Goal: Complete application form

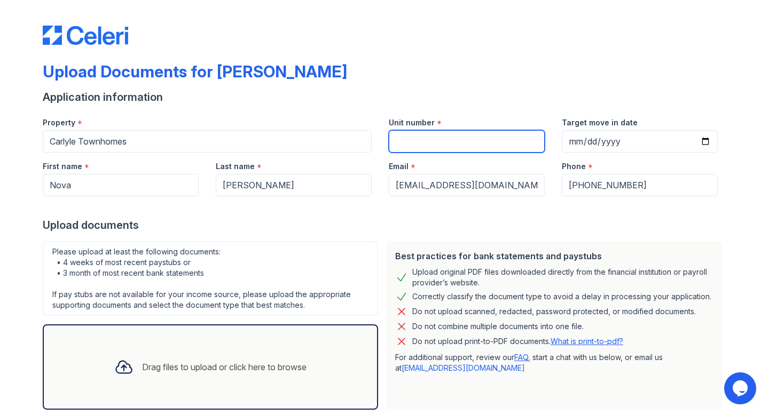
click at [411, 146] on input "Unit number" at bounding box center [467, 141] width 156 height 22
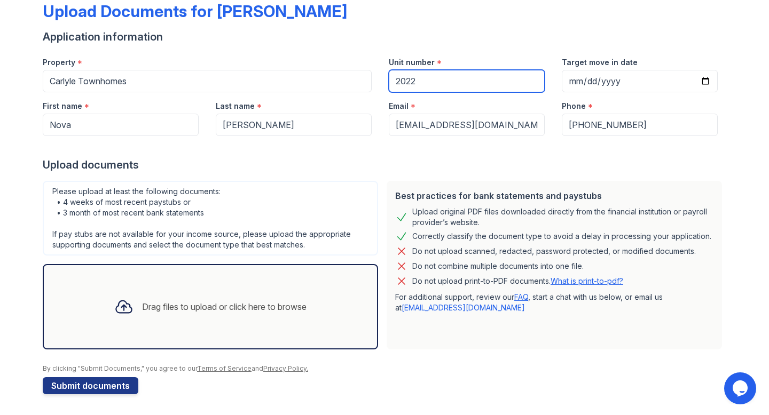
scroll to position [61, 0]
type input "2022"
click at [189, 312] on div "Drag files to upload or click here to browse" at bounding box center [210, 306] width 209 height 36
click at [190, 290] on div "Drag files to upload or click here to browse" at bounding box center [210, 306] width 209 height 36
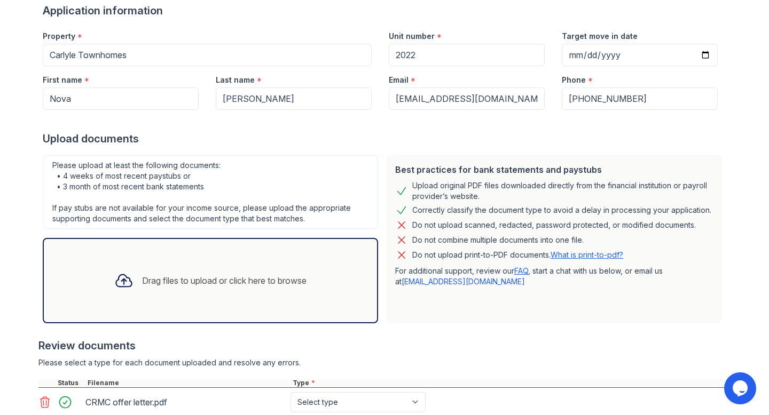
scroll to position [98, 0]
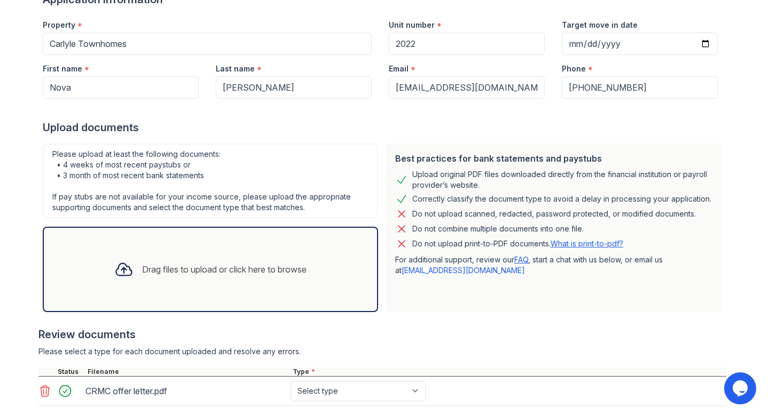
click at [220, 272] on div "Drag files to upload or click here to browse" at bounding box center [224, 269] width 164 height 13
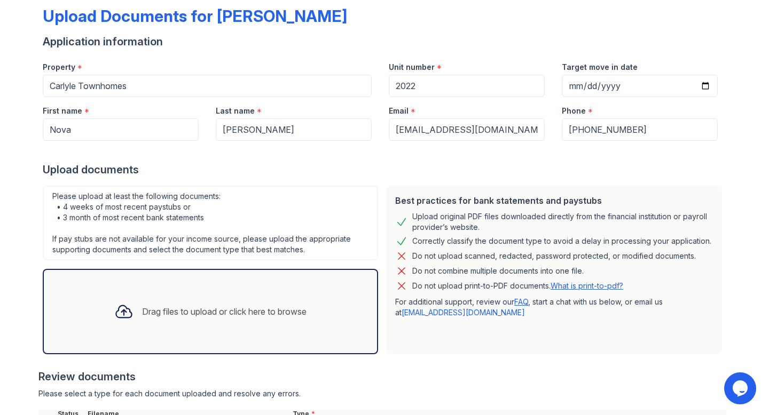
scroll to position [51, 0]
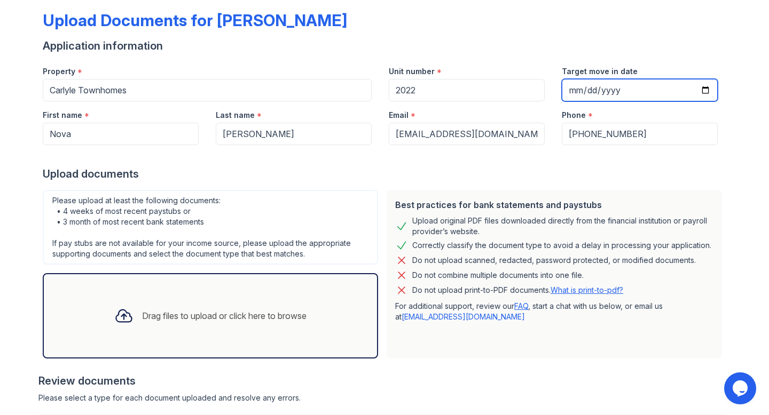
click at [702, 90] on input "Target move in date" at bounding box center [639, 90] width 156 height 22
type input "[DATE]"
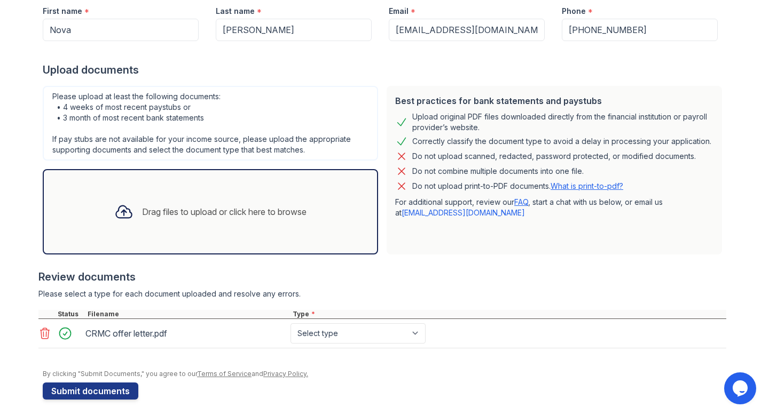
scroll to position [161, 0]
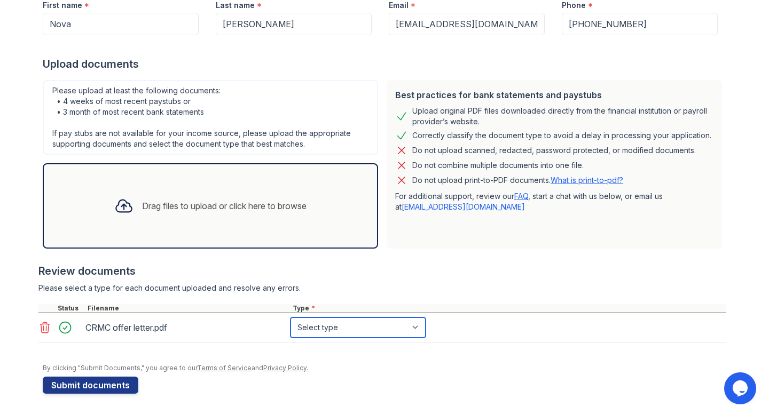
click at [387, 328] on select "Select type Paystub Bank Statement Offer Letter Tax Documents Benefit Award Let…" at bounding box center [357, 328] width 135 height 20
select select "offer_letter"
click at [290, 318] on select "Select type Paystub Bank Statement Offer Letter Tax Documents Benefit Award Let…" at bounding box center [357, 328] width 135 height 20
click at [393, 295] on div at bounding box center [381, 299] width 687 height 11
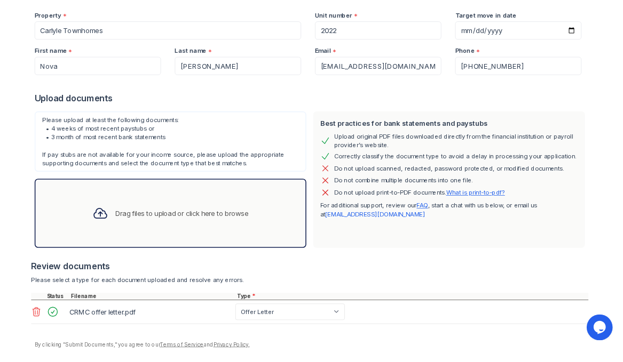
scroll to position [125, 0]
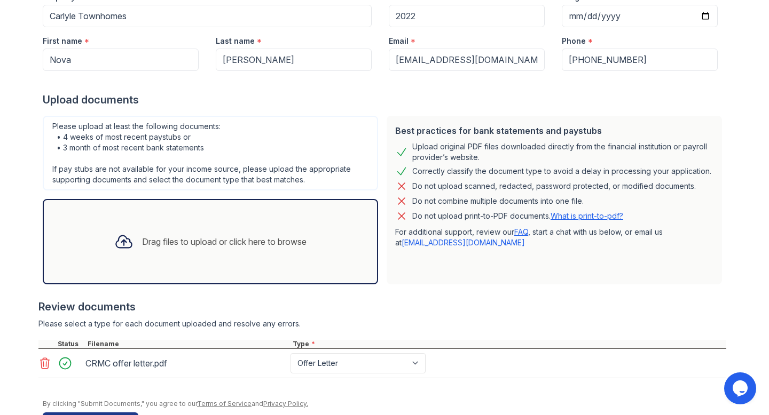
click at [252, 244] on div "Drag files to upload or click here to browse" at bounding box center [224, 241] width 164 height 13
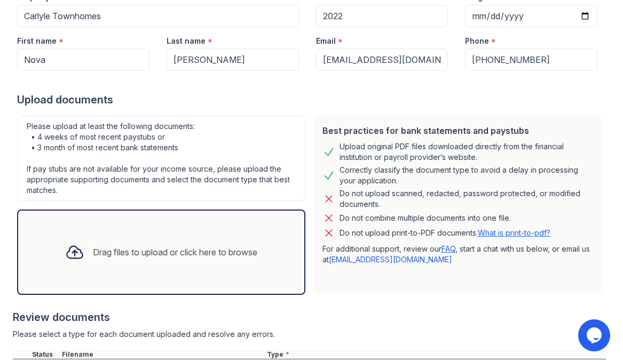
click at [197, 264] on div "Drag files to upload or click here to browse" at bounding box center [161, 252] width 209 height 36
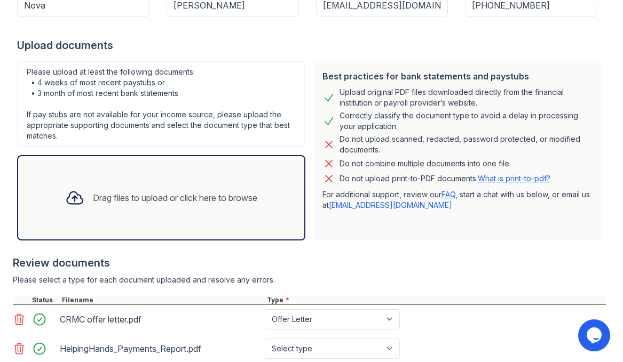
scroll to position [172, 0]
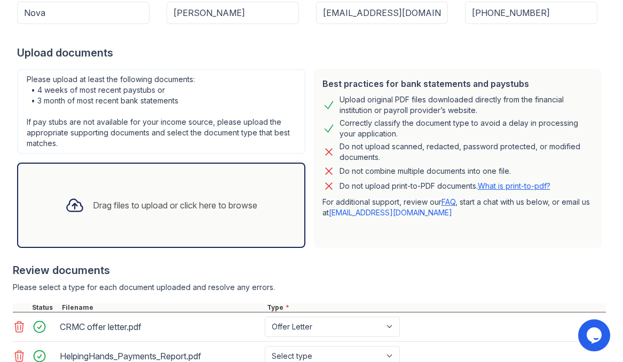
click at [138, 209] on div "Drag files to upload or click here to browse" at bounding box center [175, 205] width 164 height 13
click at [207, 220] on div "Drag files to upload or click here to browse" at bounding box center [161, 205] width 209 height 36
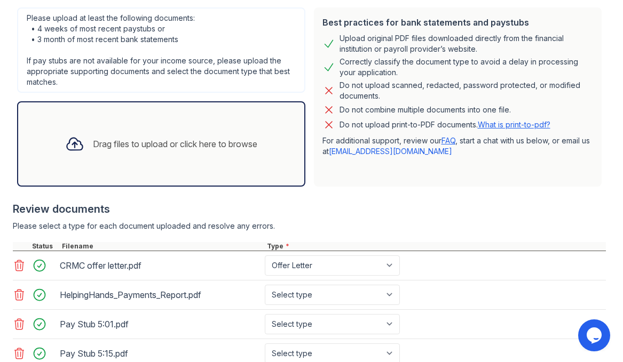
scroll to position [313, 0]
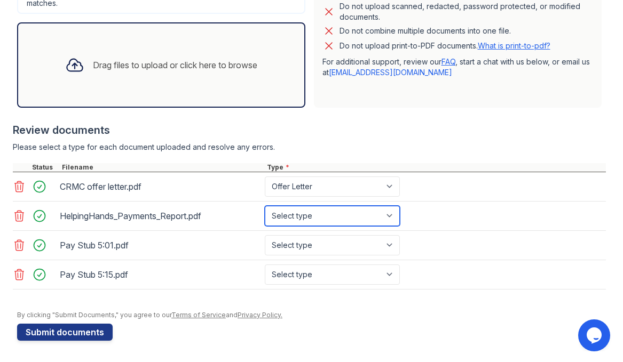
click at [329, 219] on select "Select type Paystub Bank Statement Offer Letter Tax Documents Benefit Award Let…" at bounding box center [332, 216] width 135 height 20
select select "other"
click at [265, 206] on select "Select type Paystub Bank Statement Offer Letter Tax Documents Benefit Award Let…" at bounding box center [332, 216] width 135 height 20
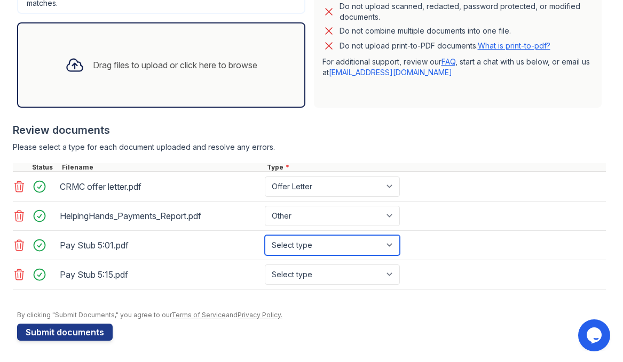
click at [300, 240] on select "Select type Paystub Bank Statement Offer Letter Tax Documents Benefit Award Let…" at bounding box center [332, 245] width 135 height 20
click at [305, 249] on select "Select type Paystub Bank Statement Offer Letter Tax Documents Benefit Award Let…" at bounding box center [332, 245] width 135 height 20
click at [65, 62] on icon at bounding box center [74, 65] width 19 height 19
click at [297, 242] on select "Select type Paystub Bank Statement Offer Letter Tax Documents Benefit Award Let…" at bounding box center [332, 245] width 135 height 20
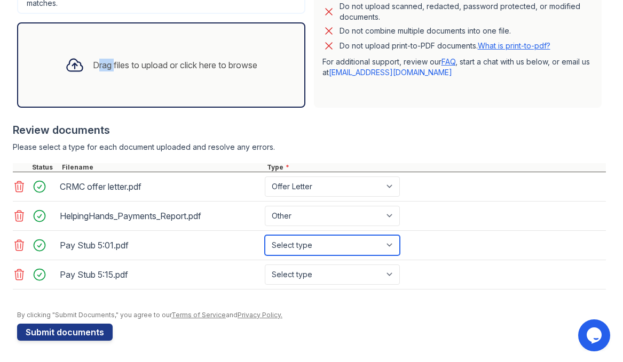
click at [265, 235] on select "Select type Paystub Bank Statement Offer Letter Tax Documents Benefit Award Let…" at bounding box center [332, 245] width 135 height 20
click at [294, 248] on select "Select type Paystub Bank Statement Offer Letter Tax Documents Benefit Award Let…" at bounding box center [332, 245] width 135 height 20
select select "paystub"
click at [265, 235] on select "Select type Paystub Bank Statement Offer Letter Tax Documents Benefit Award Let…" at bounding box center [332, 245] width 135 height 20
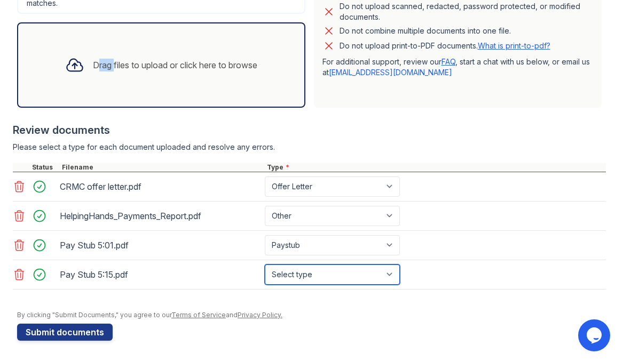
click at [294, 271] on select "Select type Paystub Bank Statement Offer Letter Tax Documents Benefit Award Let…" at bounding box center [332, 275] width 135 height 20
select select "paystub"
click at [265, 265] on select "Select type Paystub Bank Statement Offer Letter Tax Documents Benefit Award Let…" at bounding box center [332, 275] width 135 height 20
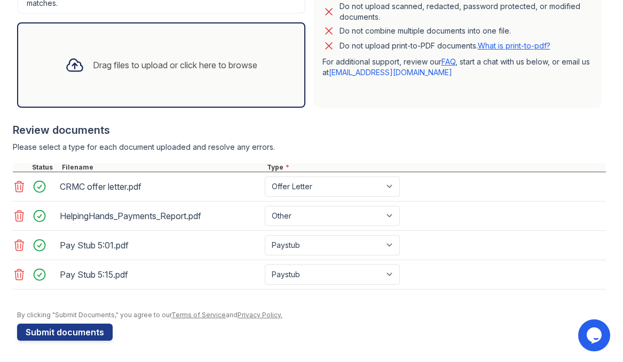
click at [241, 259] on div "Pay Stub 5:01.pdf Select type Paystub Bank Statement Offer Letter Tax Documents…" at bounding box center [309, 245] width 593 height 29
click at [144, 75] on div "Drag files to upload or click here to browse" at bounding box center [161, 65] width 209 height 36
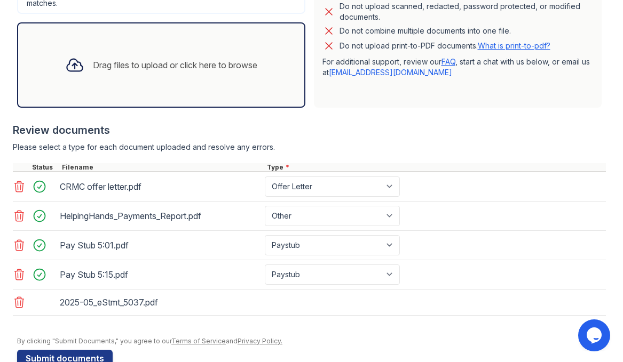
click at [203, 76] on div "Drag files to upload or click here to browse" at bounding box center [161, 65] width 209 height 36
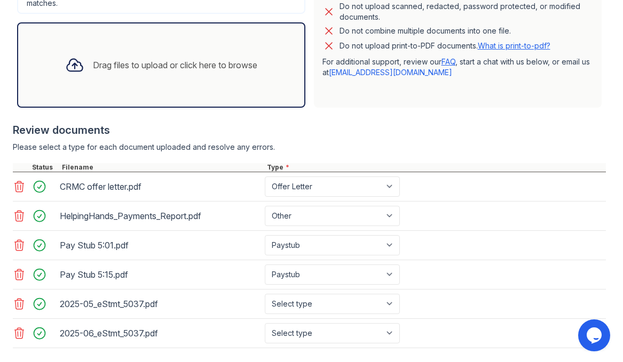
click at [170, 82] on div "Drag files to upload or click here to browse" at bounding box center [161, 65] width 209 height 36
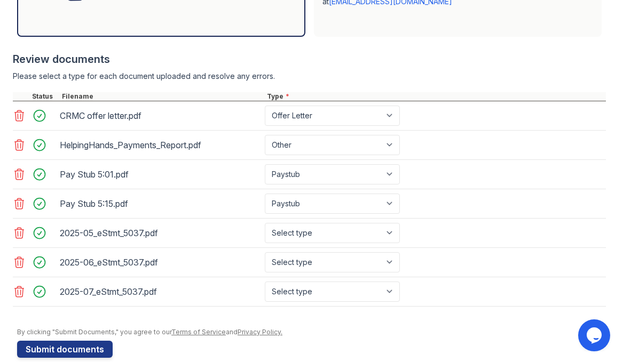
scroll to position [401, 0]
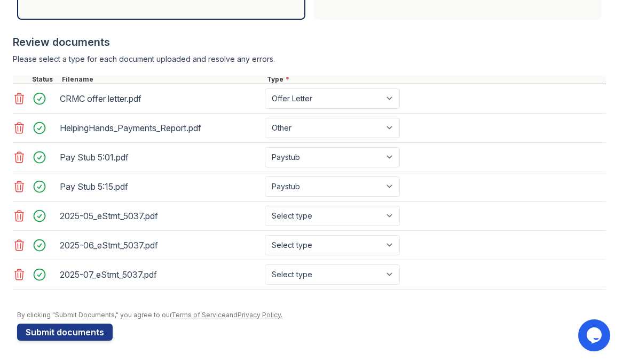
click at [19, 158] on icon at bounding box center [19, 157] width 13 height 13
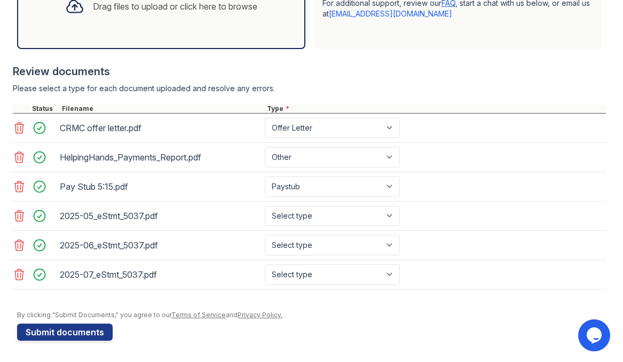
scroll to position [371, 0]
click at [20, 186] on icon at bounding box center [19, 186] width 13 height 13
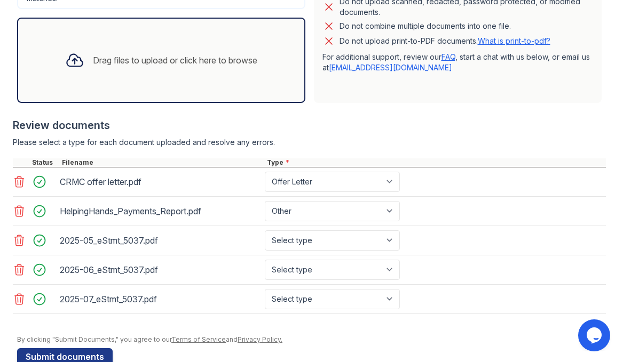
scroll to position [342, 0]
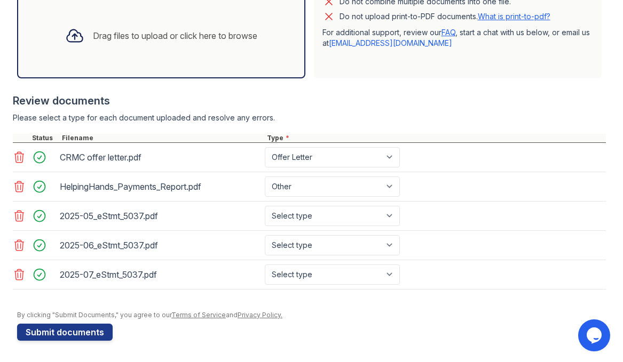
click at [113, 54] on div "Drag files to upload or click here to browse" at bounding box center [161, 35] width 288 height 85
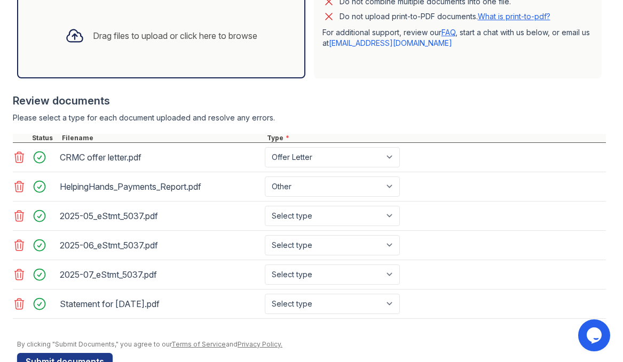
click at [172, 59] on div "Drag files to upload or click here to browse" at bounding box center [161, 35] width 288 height 85
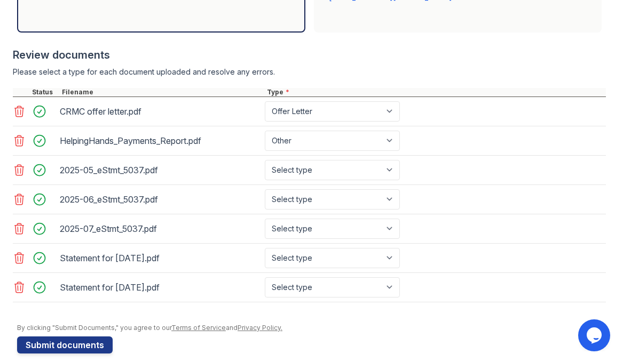
scroll to position [401, 0]
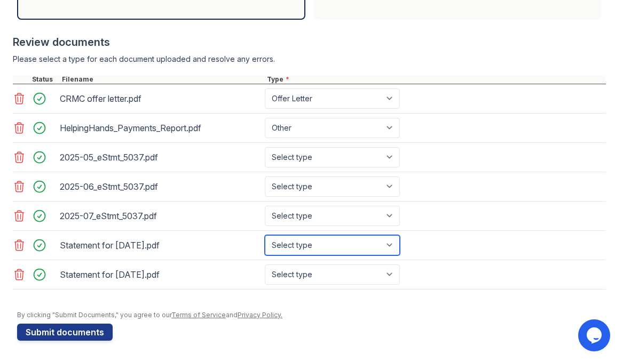
click at [337, 247] on select "Select type Paystub Bank Statement Offer Letter Tax Documents Benefit Award Let…" at bounding box center [332, 245] width 135 height 20
select select "paystub"
click at [265, 235] on select "Select type Paystub Bank Statement Offer Letter Tax Documents Benefit Award Let…" at bounding box center [332, 245] width 135 height 20
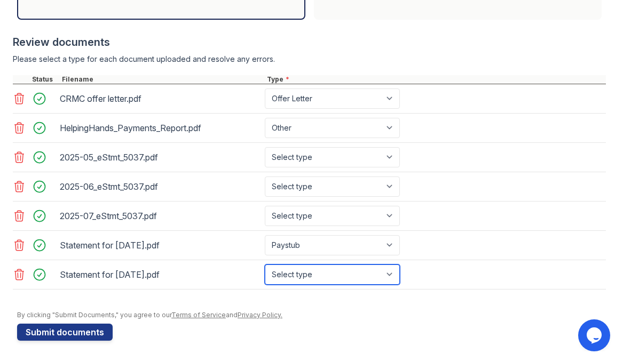
click at [322, 271] on select "Select type Paystub Bank Statement Offer Letter Tax Documents Benefit Award Let…" at bounding box center [332, 275] width 135 height 20
select select "paystub"
click at [265, 265] on select "Select type Paystub Bank Statement Offer Letter Tax Documents Benefit Award Let…" at bounding box center [332, 275] width 135 height 20
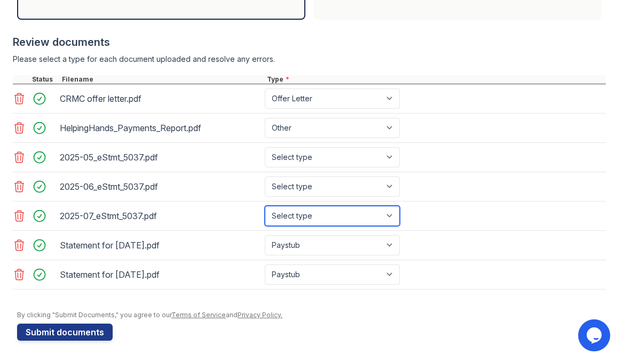
click at [322, 223] on select "Select type Paystub Bank Statement Offer Letter Tax Documents Benefit Award Let…" at bounding box center [332, 216] width 135 height 20
select select "bank_statement"
click at [265, 206] on select "Select type Paystub Bank Statement Offer Letter Tax Documents Benefit Award Let…" at bounding box center [332, 216] width 135 height 20
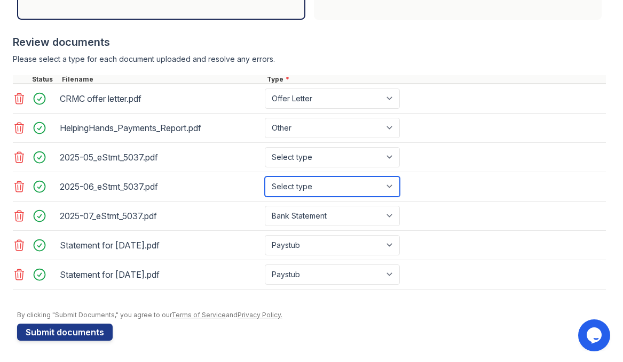
click at [317, 191] on select "Select type Paystub Bank Statement Offer Letter Tax Documents Benefit Award Let…" at bounding box center [332, 187] width 135 height 20
select select "bank_statement"
click at [265, 177] on select "Select type Paystub Bank Statement Offer Letter Tax Documents Benefit Award Let…" at bounding box center [332, 187] width 135 height 20
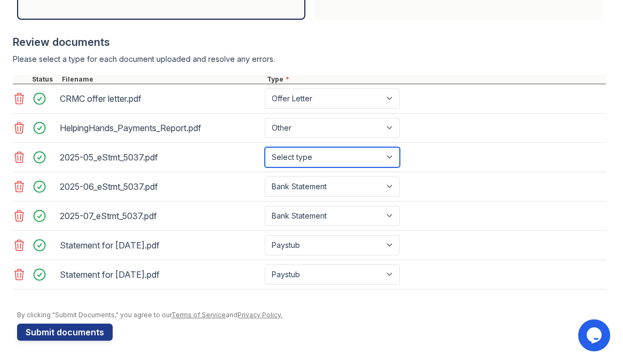
click at [319, 156] on select "Select type Paystub Bank Statement Offer Letter Tax Documents Benefit Award Let…" at bounding box center [332, 157] width 135 height 20
select select "bank_statement"
click at [265, 147] on select "Select type Paystub Bank Statement Offer Letter Tax Documents Benefit Award Let…" at bounding box center [332, 157] width 135 height 20
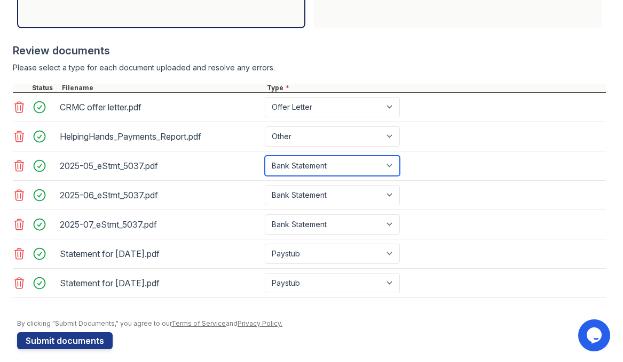
scroll to position [391, 0]
